Goal: Information Seeking & Learning: Learn about a topic

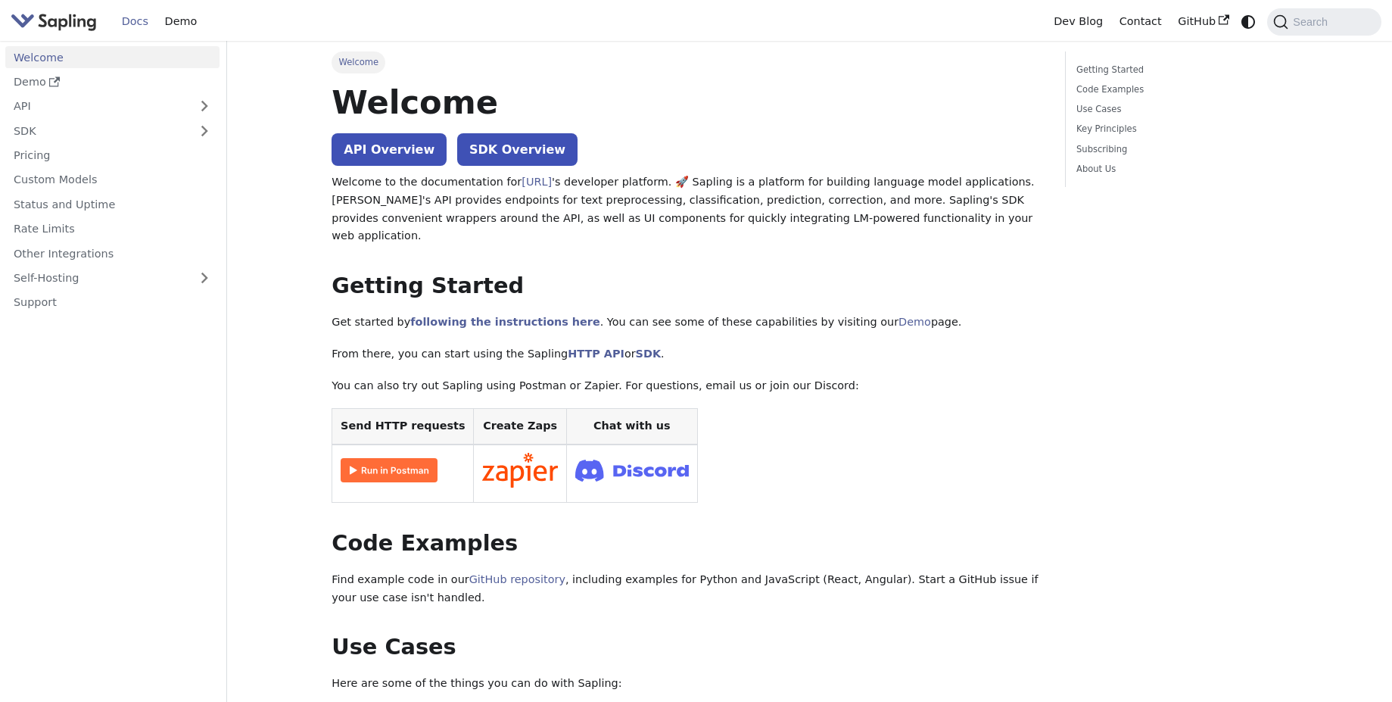
click at [120, 114] on link "API" at bounding box center [97, 106] width 184 height 22
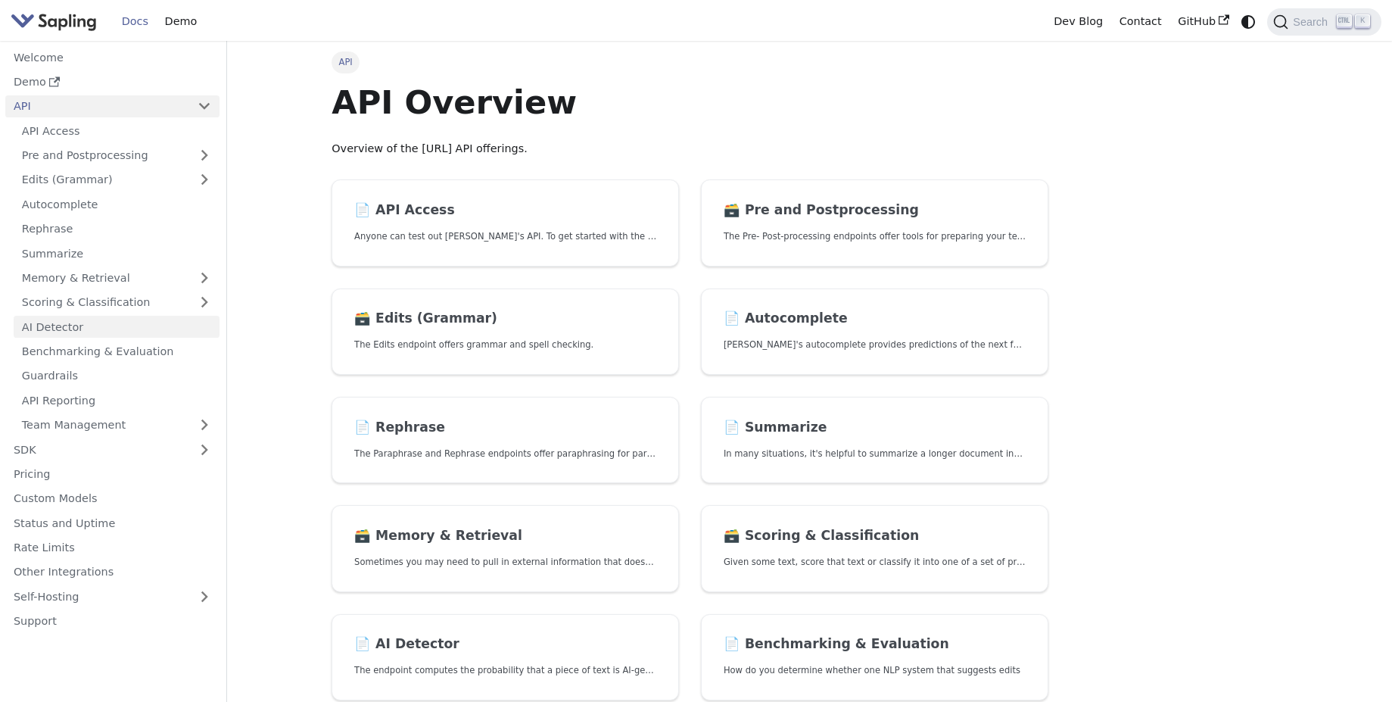
click at [131, 332] on link "AI Detector" at bounding box center [117, 327] width 206 height 22
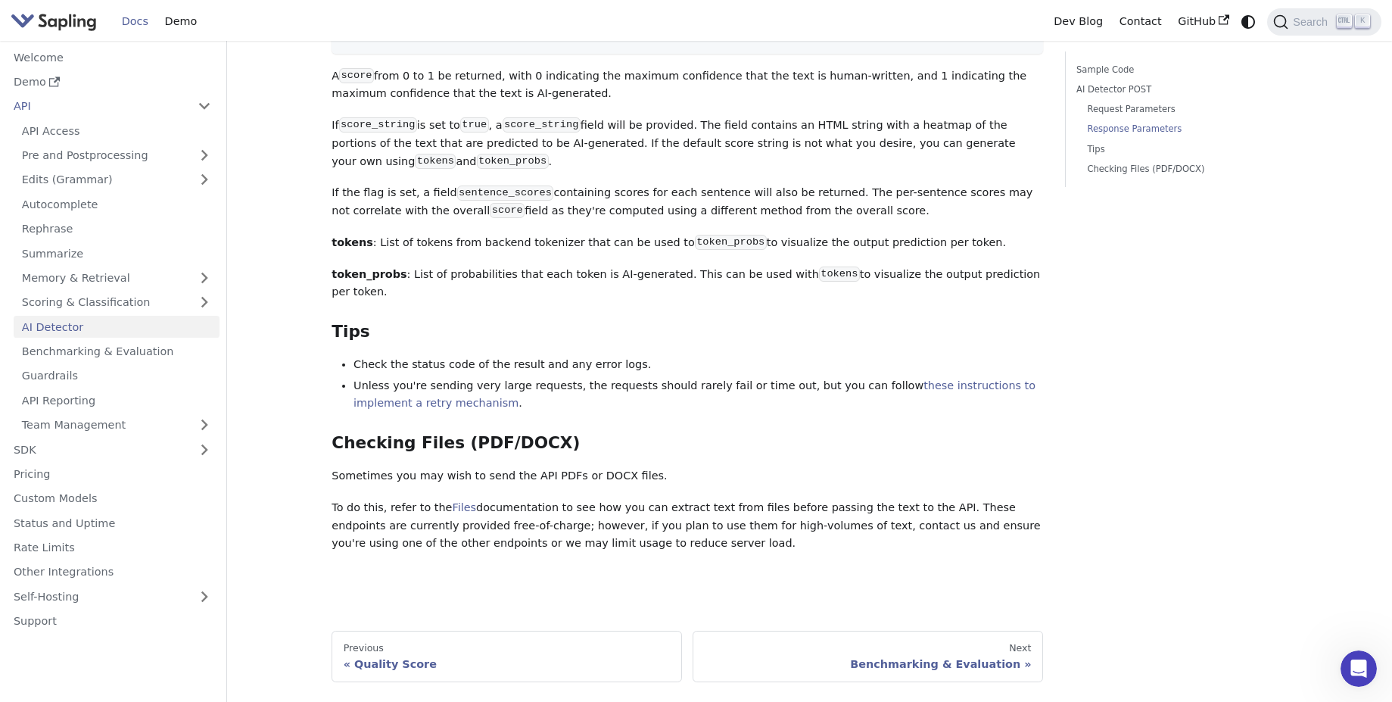
scroll to position [1770, 0]
